Goal: Information Seeking & Learning: Learn about a topic

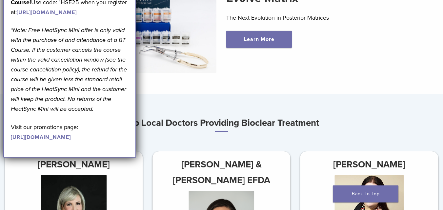
scroll to position [295, 0]
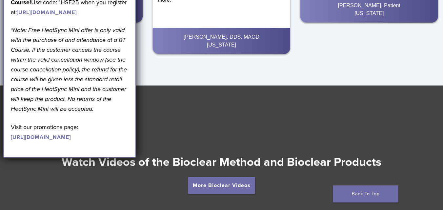
scroll to position [1281, 0]
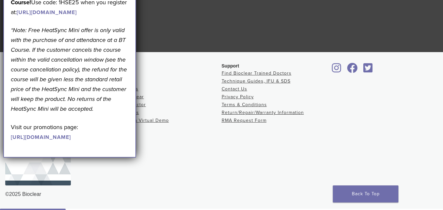
click at [287, 153] on div "Support Find Bioclear Trained Doctors Technique Guides, IFU & SDS Contact Us Pr…" at bounding box center [276, 127] width 108 height 128
drag, startPoint x: 43, startPoint y: 3, endPoint x: 163, endPoint y: 79, distance: 142.0
click at [163, 79] on li "Courses" at bounding box center [168, 81] width 108 height 8
click at [230, 91] on link "Contact Us" at bounding box center [235, 89] width 26 height 6
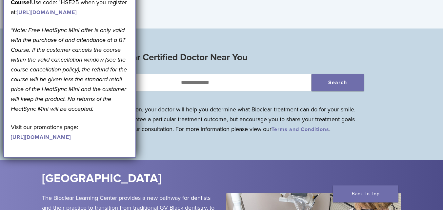
scroll to position [0, 0]
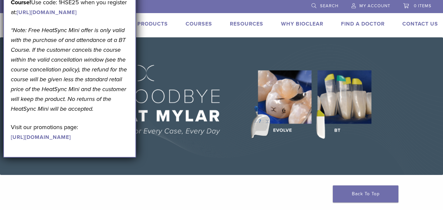
click at [309, 22] on link "Why Bioclear" at bounding box center [302, 24] width 42 height 7
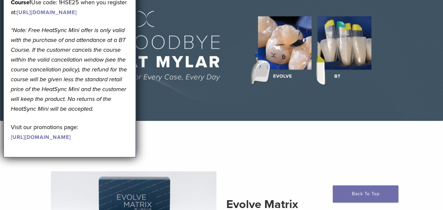
scroll to position [66, 0]
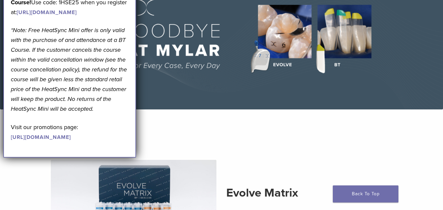
click at [71, 141] on link "[URL][DOMAIN_NAME]" at bounding box center [41, 137] width 60 height 7
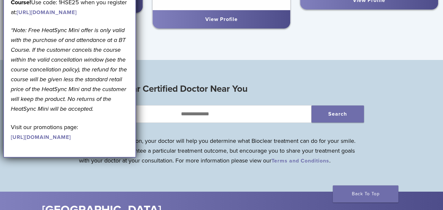
scroll to position [459, 0]
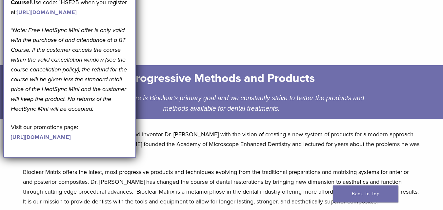
scroll to position [66, 0]
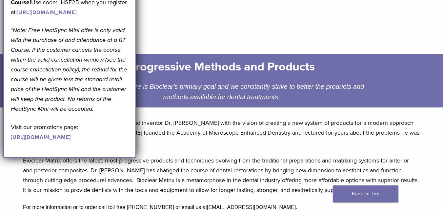
drag, startPoint x: 228, startPoint y: 96, endPoint x: 278, endPoint y: 97, distance: 49.5
click at [278, 97] on div "Patient centered care is Bioclear's primary goal and we constantly strive to be…" at bounding box center [222, 91] width 296 height 21
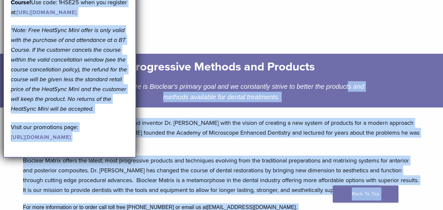
drag, startPoint x: 328, startPoint y: 86, endPoint x: 332, endPoint y: 86, distance: 3.6
click at [14, 86] on body "IN 1.855.712.5327 Search My Account 0 items Cart No products in the cart. Back …" at bounding box center [221, 205] width 443 height 543
click at [308, 104] on div "Progressive Methods and Products Patient centered care is Bioclear's primary go…" at bounding box center [222, 80] width 296 height 53
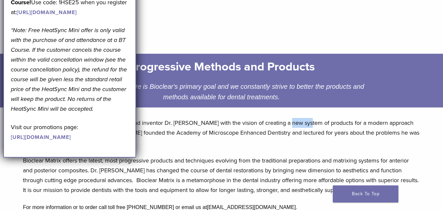
drag, startPoint x: 287, startPoint y: 122, endPoint x: 308, endPoint y: 122, distance: 20.3
click at [308, 122] on p "Bioclear was founded in 2007 by dentist and inventor Dr. David Clark with the v…" at bounding box center [221, 133] width 397 height 30
copy p "system"
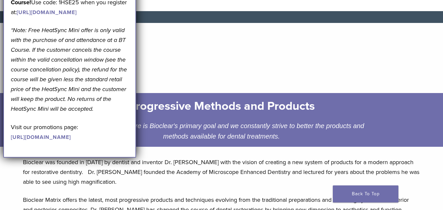
scroll to position [0, 0]
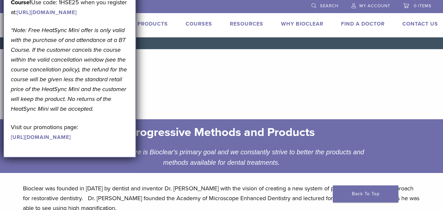
copy div "Patient centered care is Bioclear's primary goal and we constantly strive to be…"
drag, startPoint x: 288, startPoint y: 167, endPoint x: 314, endPoint y: 135, distance: 41.5
click at [314, 135] on div "Progressive Methods and Products Patient centered care is Bioclear's primary go…" at bounding box center [222, 145] width 296 height 53
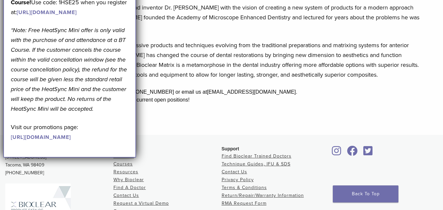
scroll to position [263, 0]
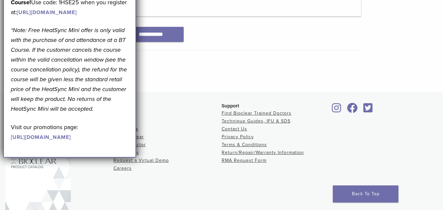
scroll to position [351, 0]
